Goal: Task Accomplishment & Management: Manage account settings

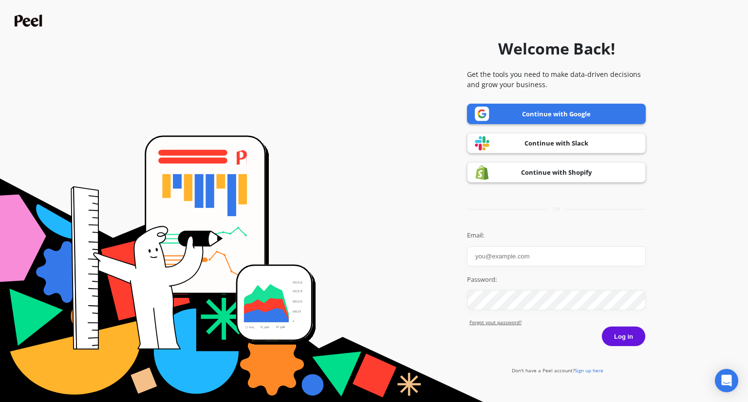
click at [552, 117] on link "Continue with Google" at bounding box center [556, 114] width 179 height 20
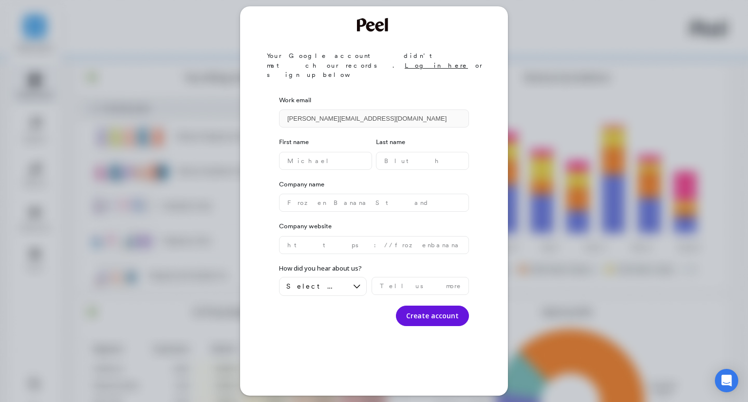
click at [420, 62] on link "Log in here" at bounding box center [436, 65] width 63 height 7
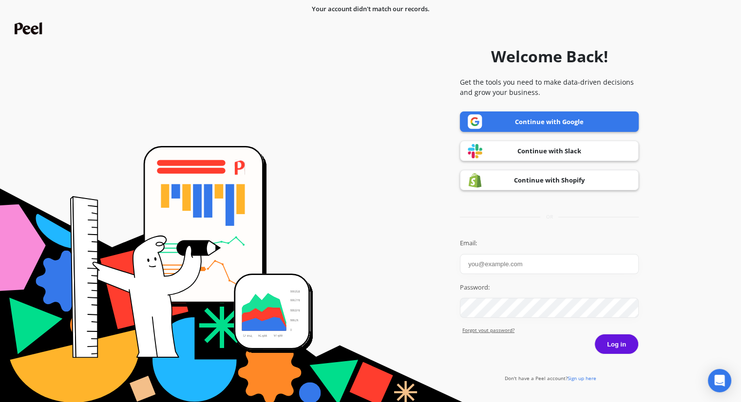
click at [534, 265] on input "Email:" at bounding box center [549, 264] width 179 height 20
type input "[EMAIL_ADDRESS][DOMAIN_NAME]"
click at [616, 345] on button "Log in" at bounding box center [616, 344] width 44 height 20
